Goal: Transaction & Acquisition: Purchase product/service

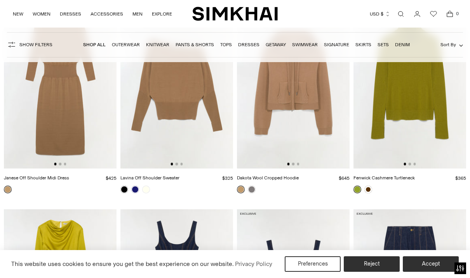
scroll to position [5697, 0]
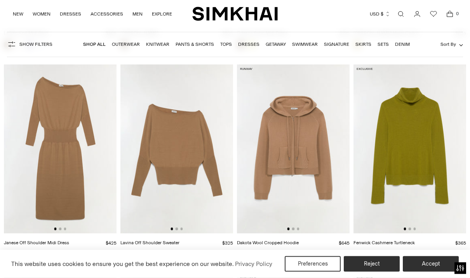
click at [371, 254] on link at bounding box center [368, 255] width 8 height 8
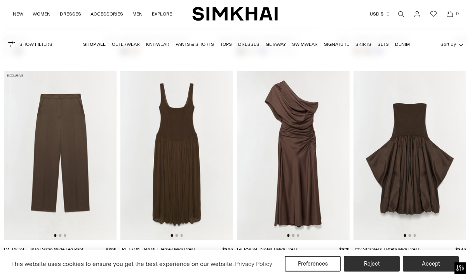
scroll to position [9675, 0]
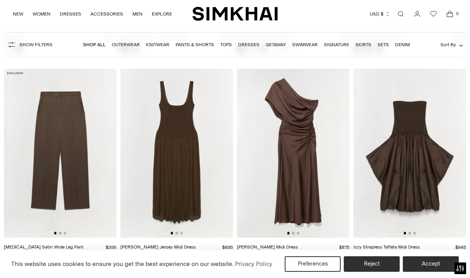
click at [187, 179] on img at bounding box center [176, 153] width 113 height 169
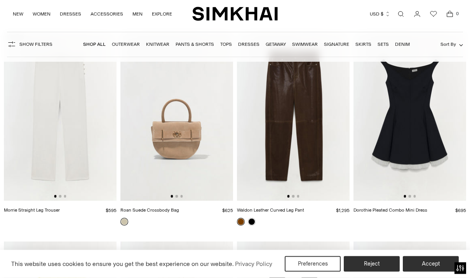
scroll to position [13274, 0]
click at [421, 137] on img at bounding box center [409, 116] width 113 height 169
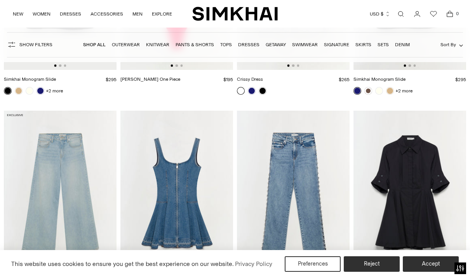
scroll to position [18265, 0]
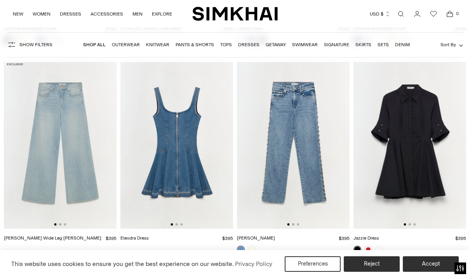
click at [307, 122] on img at bounding box center [293, 144] width 113 height 169
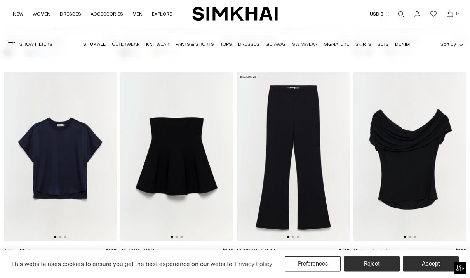
scroll to position [18720, 0]
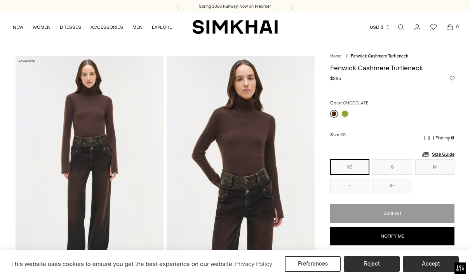
click at [345, 114] on link at bounding box center [345, 114] width 8 height 8
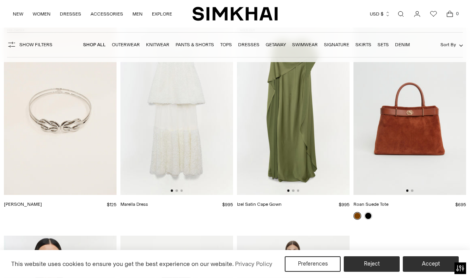
scroll to position [27936, 0]
